Goal: Browse casually

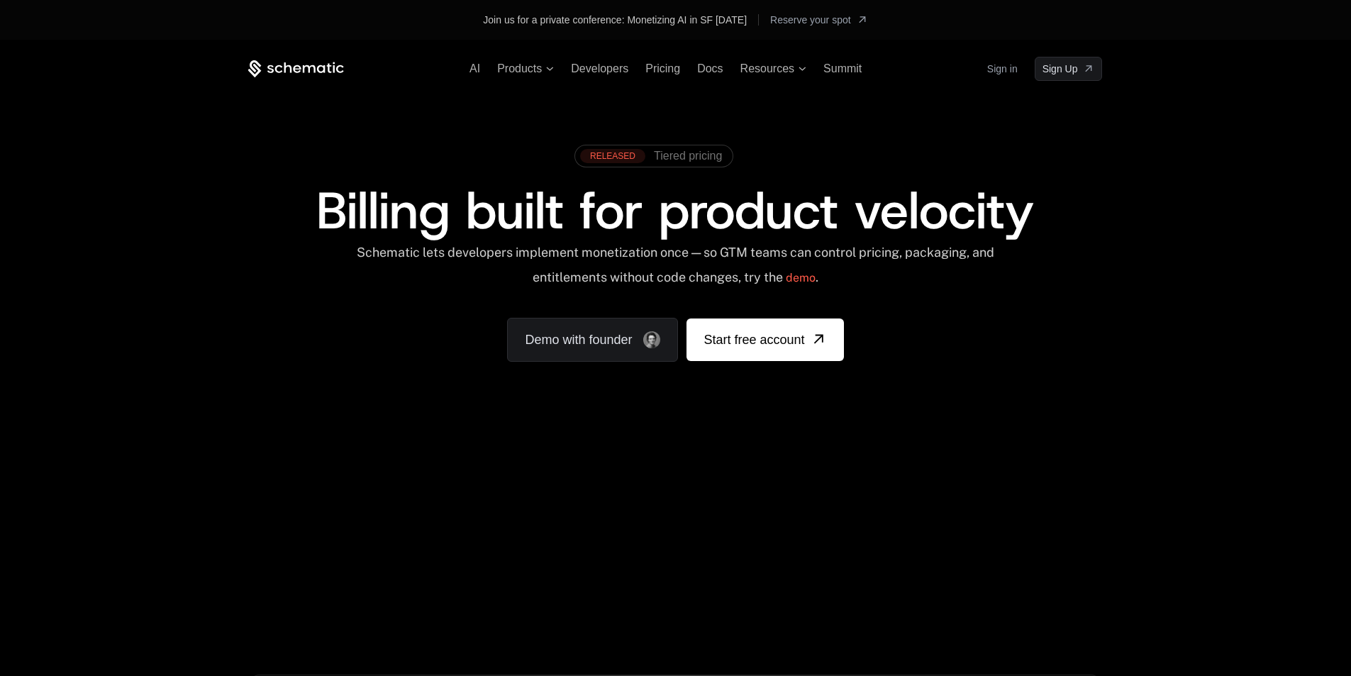
drag, startPoint x: 950, startPoint y: 150, endPoint x: 950, endPoint y: 133, distance: 17.7
click at [950, 133] on div "RELEASED Tiered pricing Billing built for product velocity Schematic lets devel…" at bounding box center [675, 249] width 922 height 337
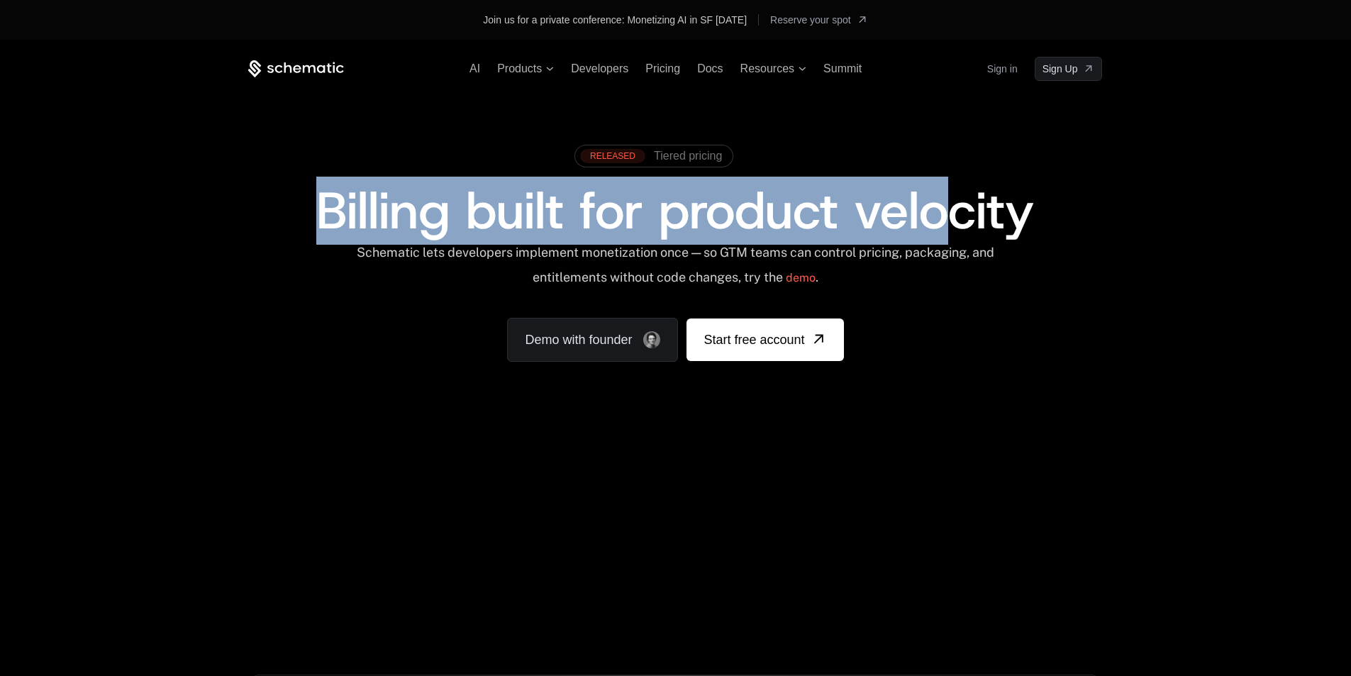
click at [1120, 291] on div "RELEASED Tiered pricing Billing built for product velocity Schematic lets devel…" at bounding box center [675, 249] width 922 height 337
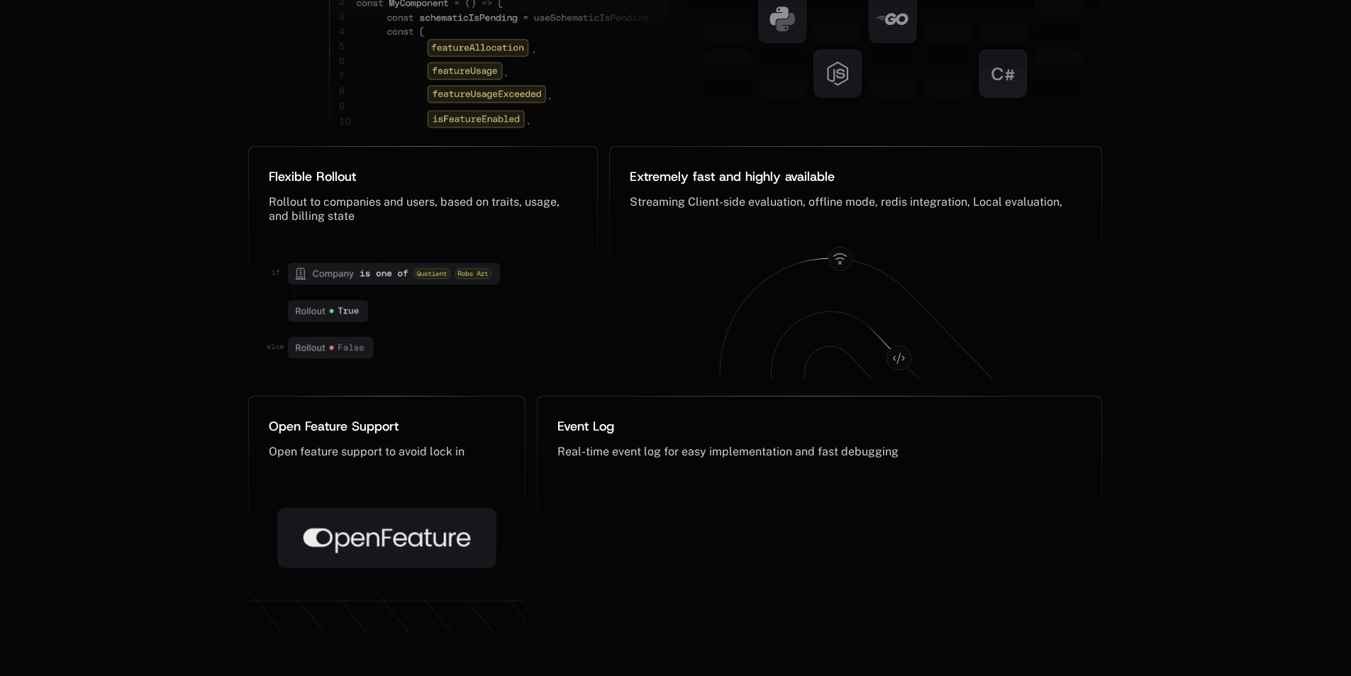
scroll to position [7090, 0]
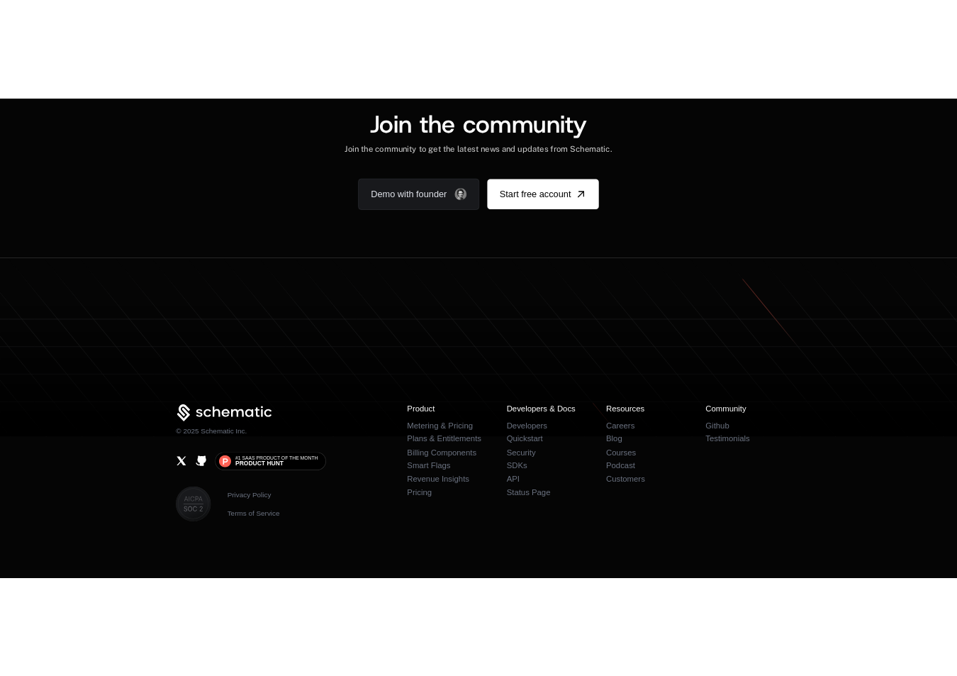
scroll to position [8639, 0]
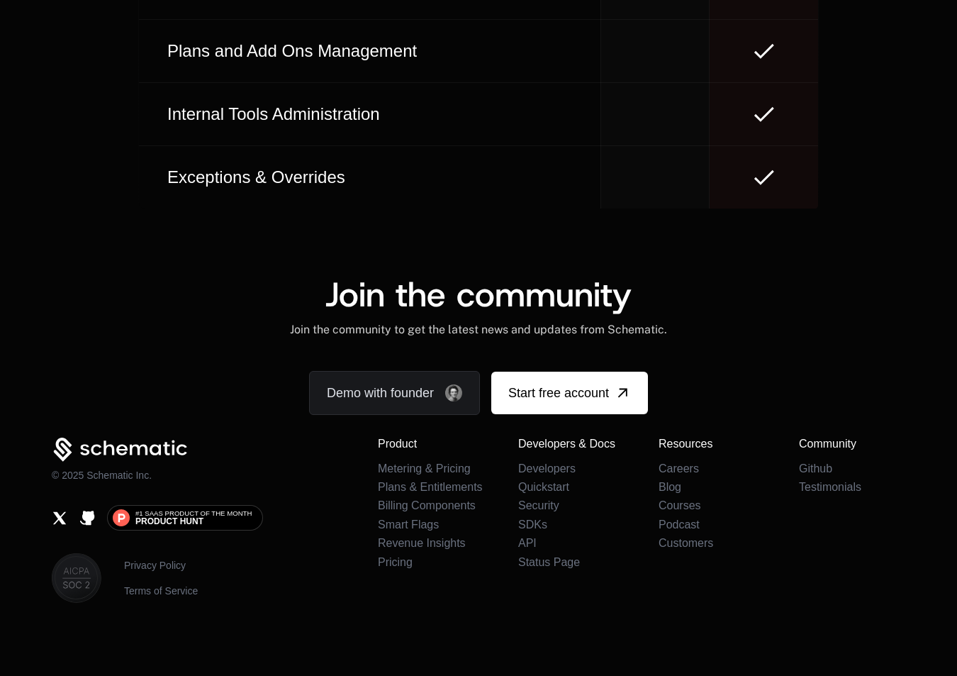
scroll to position [7598, 0]
